Goal: Task Accomplishment & Management: Use online tool/utility

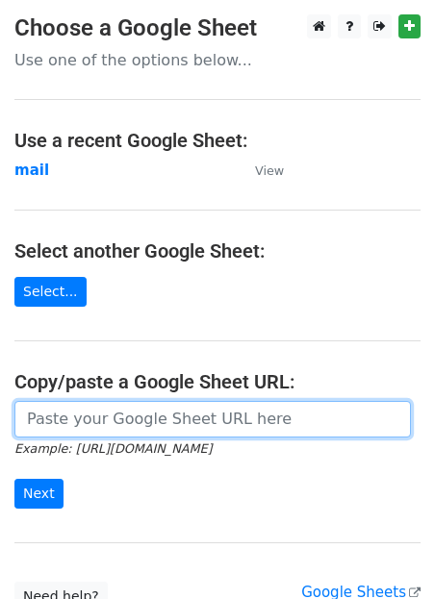
click at [84, 416] on input "url" at bounding box center [212, 419] width 396 height 37
paste input "https://docs.google.com/spreadsheets/d/1jLHnsz--_ZfDqRg_OH2xrkmhbGZ3izLOtmH_H2J…"
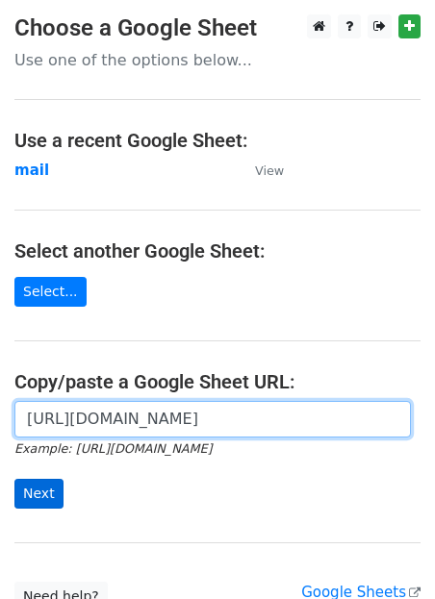
type input "https://docs.google.com/spreadsheets/d/1jLHnsz--_ZfDqRg_OH2xrkmhbGZ3izLOtmH_H2J…"
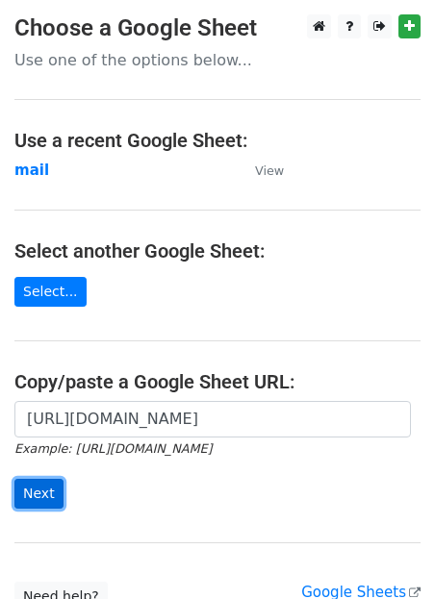
click at [37, 490] on input "Next" at bounding box center [38, 494] width 49 height 30
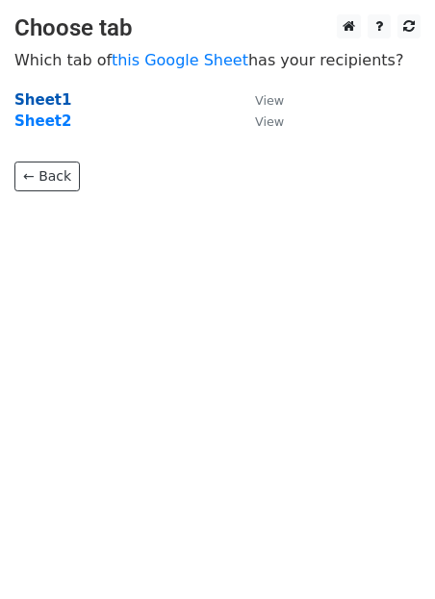
click at [37, 100] on strong "Sheet1" at bounding box center [42, 99] width 57 height 17
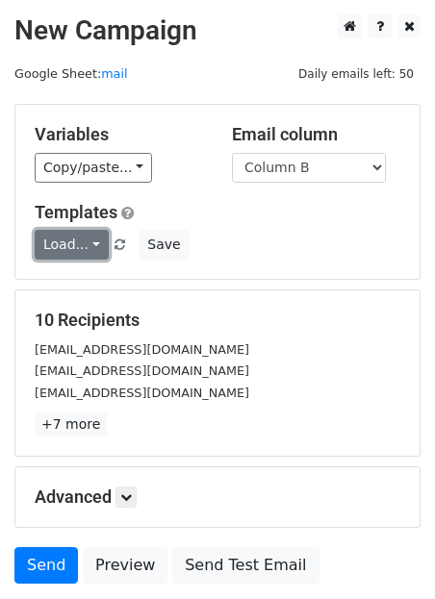
click at [93, 243] on link "Load..." at bounding box center [72, 245] width 74 height 30
click at [95, 285] on link "Guest Post" at bounding box center [112, 287] width 152 height 31
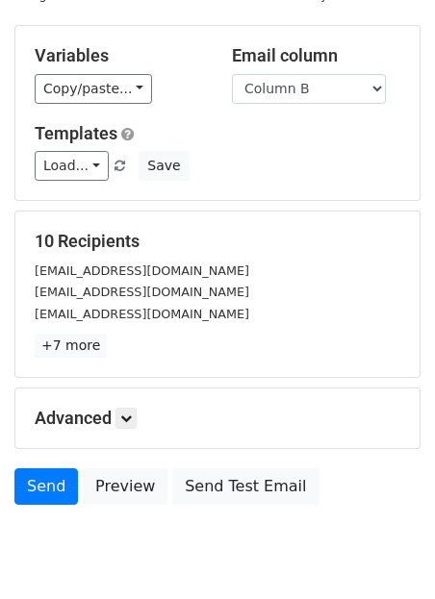
scroll to position [148, 0]
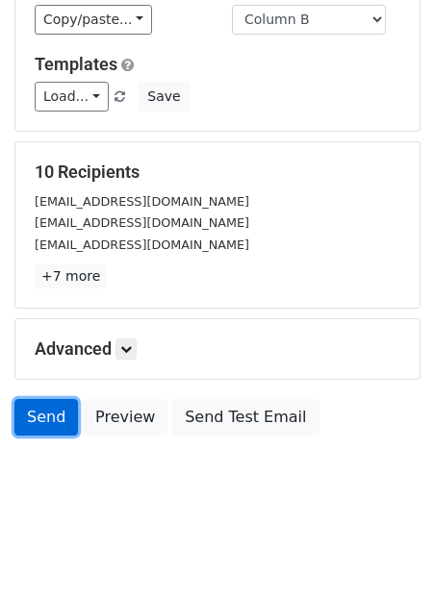
click at [41, 421] on link "Send" at bounding box center [45, 417] width 63 height 37
